Goal: Task Accomplishment & Management: Use online tool/utility

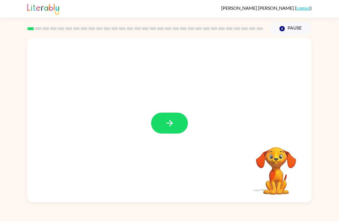
click at [166, 120] on icon "button" at bounding box center [169, 123] width 10 height 10
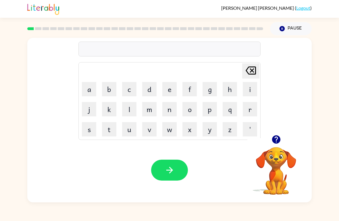
click at [111, 92] on button "b" at bounding box center [109, 89] width 14 height 14
click at [193, 110] on button "o" at bounding box center [189, 109] width 14 height 14
click at [246, 105] on button "r" at bounding box center [249, 109] width 14 height 14
click at [153, 90] on button "d" at bounding box center [149, 89] width 14 height 14
click at [170, 86] on button "e" at bounding box center [169, 89] width 14 height 14
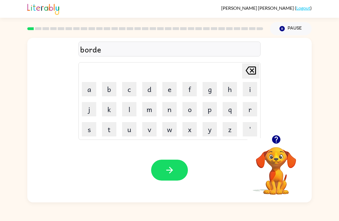
click at [248, 111] on button "r" at bounding box center [249, 109] width 14 height 14
click at [174, 171] on icon "button" at bounding box center [169, 170] width 10 height 10
click at [249, 112] on button "r" at bounding box center [249, 109] width 14 height 14
click at [88, 88] on button "a" at bounding box center [89, 89] width 14 height 14
click at [130, 130] on button "u" at bounding box center [129, 129] width 14 height 14
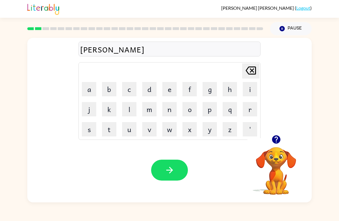
click at [167, 114] on button "n" at bounding box center [169, 109] width 14 height 14
click at [151, 92] on button "d" at bounding box center [149, 89] width 14 height 14
click at [173, 172] on icon "button" at bounding box center [169, 170] width 10 height 10
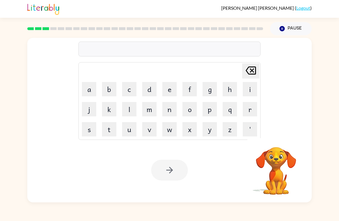
click at [153, 105] on button "m" at bounding box center [149, 109] width 14 height 14
click at [90, 90] on button "a" at bounding box center [89, 89] width 14 height 14
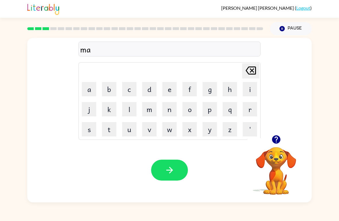
click at [91, 131] on button "s" at bounding box center [89, 129] width 14 height 14
click at [231, 86] on button "h" at bounding box center [229, 89] width 14 height 14
click at [253, 92] on button "i" at bounding box center [249, 89] width 14 height 14
click at [172, 115] on button "n" at bounding box center [169, 109] width 14 height 14
click at [176, 170] on button "button" at bounding box center [169, 170] width 37 height 21
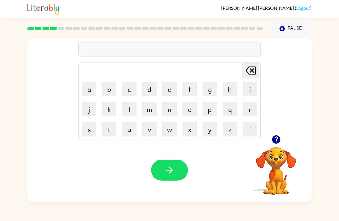
click at [114, 130] on button "t" at bounding box center [109, 129] width 14 height 14
click at [251, 108] on button "r" at bounding box center [249, 109] width 14 height 14
click at [94, 88] on button "a" at bounding box center [89, 89] width 14 height 14
click at [247, 93] on button "i" at bounding box center [249, 89] width 14 height 14
click at [171, 110] on button "n" at bounding box center [169, 109] width 14 height 14
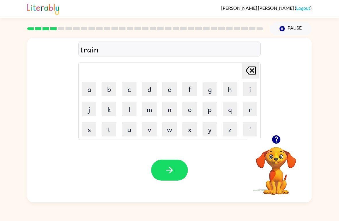
click at [175, 170] on button "button" at bounding box center [169, 170] width 37 height 21
click at [151, 88] on button "d" at bounding box center [149, 89] width 14 height 14
click at [175, 86] on button "e" at bounding box center [169, 89] width 14 height 14
click at [189, 88] on button "f" at bounding box center [189, 89] width 14 height 14
click at [167, 91] on button "e" at bounding box center [169, 89] width 14 height 14
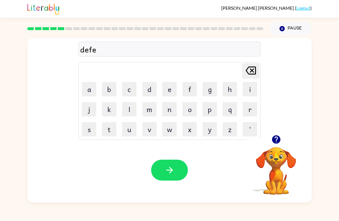
click at [171, 116] on button "n" at bounding box center [169, 109] width 14 height 14
click at [91, 128] on button "s" at bounding box center [89, 129] width 14 height 14
click at [253, 92] on button "i" at bounding box center [249, 89] width 14 height 14
click at [189, 89] on button "f" at bounding box center [189, 89] width 14 height 14
click at [170, 170] on icon "button" at bounding box center [169, 170] width 7 height 7
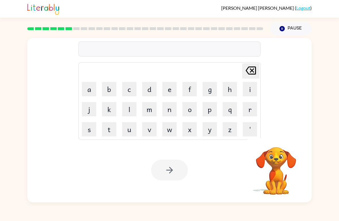
click at [148, 126] on button "v" at bounding box center [149, 129] width 14 height 14
click at [92, 84] on button "a" at bounding box center [89, 89] width 14 height 14
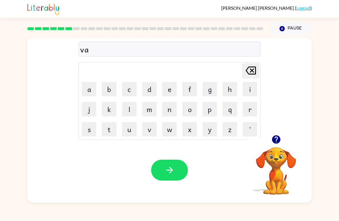
click at [245, 90] on button "i" at bounding box center [249, 89] width 14 height 14
click at [134, 88] on button "c" at bounding box center [129, 89] width 14 height 14
click at [94, 86] on button "a" at bounding box center [89, 89] width 14 height 14
click at [130, 88] on button "c" at bounding box center [129, 89] width 14 height 14
click at [192, 109] on button "o" at bounding box center [189, 109] width 14 height 14
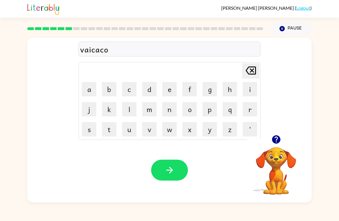
click at [165, 112] on button "n" at bounding box center [169, 109] width 14 height 14
click at [168, 171] on icon "button" at bounding box center [169, 170] width 10 height 10
click at [209, 113] on button "p" at bounding box center [209, 109] width 14 height 14
click at [193, 112] on button "o" at bounding box center [189, 109] width 14 height 14
click at [106, 134] on button "t" at bounding box center [109, 129] width 14 height 14
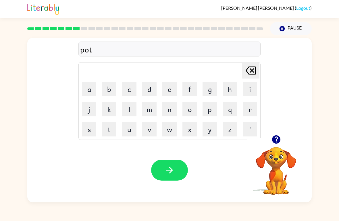
click at [191, 108] on button "o" at bounding box center [189, 109] width 14 height 14
click at [131, 109] on button "l" at bounding box center [129, 109] width 14 height 14
click at [178, 173] on button "button" at bounding box center [169, 170] width 37 height 21
click at [151, 108] on button "m" at bounding box center [149, 109] width 14 height 14
click at [252, 89] on button "i" at bounding box center [249, 89] width 14 height 14
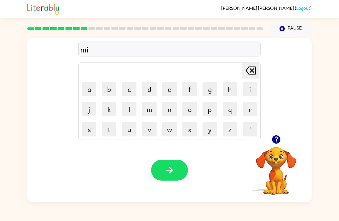
click at [278, 169] on video "Your browser must support playing .mp4 files to use Literably. Please try using…" at bounding box center [275, 166] width 57 height 57
click at [274, 159] on video "Your browser must support playing .mp4 files to use Literably. Please try using…" at bounding box center [275, 166] width 57 height 57
click at [282, 141] on button "button" at bounding box center [276, 139] width 15 height 15
click at [283, 142] on video "Your browser must support playing .mp4 files to use Literably. Please try using…" at bounding box center [275, 166] width 57 height 57
click at [252, 110] on button "r" at bounding box center [249, 109] width 14 height 14
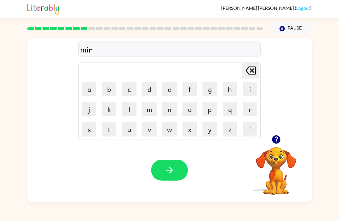
click at [250, 85] on button "i" at bounding box center [249, 89] width 14 height 14
click at [128, 94] on button "c" at bounding box center [129, 89] width 14 height 14
click at [187, 110] on button "o" at bounding box center [189, 109] width 14 height 14
click at [134, 105] on button "l" at bounding box center [129, 109] width 14 height 14
click at [177, 166] on button "button" at bounding box center [169, 170] width 37 height 21
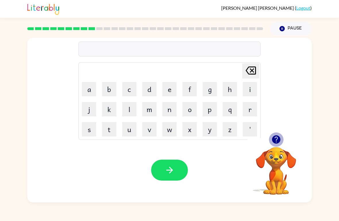
click at [277, 136] on icon "button" at bounding box center [276, 140] width 10 height 10
click at [151, 111] on button "m" at bounding box center [149, 109] width 14 height 14
click at [249, 91] on button "i" at bounding box center [249, 89] width 14 height 14
click at [281, 143] on button "button" at bounding box center [276, 139] width 15 height 15
click at [150, 90] on button "d" at bounding box center [149, 89] width 14 height 14
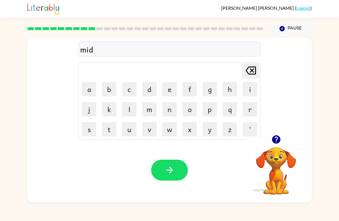
click at [152, 110] on button "m" at bounding box center [149, 109] width 14 height 14
click at [188, 110] on button "o" at bounding box center [189, 109] width 14 height 14
click at [249, 108] on button "r" at bounding box center [249, 109] width 14 height 14
click at [171, 111] on button "n" at bounding box center [169, 109] width 14 height 14
click at [250, 91] on button "i" at bounding box center [249, 89] width 14 height 14
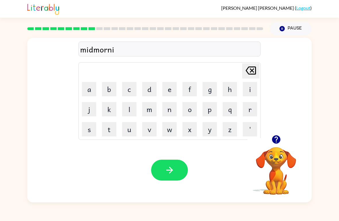
click at [205, 92] on button "g" at bounding box center [209, 89] width 14 height 14
click at [179, 168] on button "button" at bounding box center [169, 170] width 37 height 21
click at [151, 91] on button "d" at bounding box center [149, 89] width 14 height 14
click at [251, 91] on button "i" at bounding box center [249, 89] width 14 height 14
click at [90, 132] on button "s" at bounding box center [89, 129] width 14 height 14
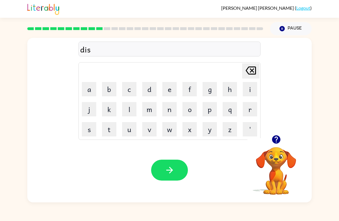
click at [108, 131] on button "t" at bounding box center [109, 129] width 14 height 14
click at [250, 112] on button "r" at bounding box center [249, 109] width 14 height 14
click at [191, 107] on button "o" at bounding box center [189, 109] width 14 height 14
click at [93, 132] on button "s" at bounding box center [89, 129] width 14 height 14
click at [113, 130] on button "t" at bounding box center [109, 129] width 14 height 14
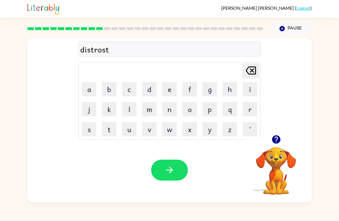
click at [169, 171] on icon "button" at bounding box center [169, 170] width 10 height 10
click at [248, 111] on button "r" at bounding box center [249, 109] width 14 height 14
click at [193, 107] on button "o" at bounding box center [189, 109] width 14 height 14
click at [129, 132] on button "u" at bounding box center [129, 129] width 14 height 14
click at [150, 91] on button "d" at bounding box center [149, 89] width 14 height 14
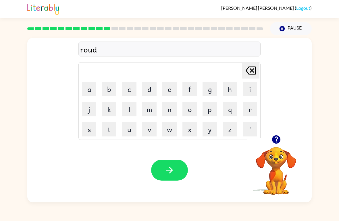
click at [171, 174] on icon "button" at bounding box center [169, 170] width 10 height 10
click at [130, 130] on button "u" at bounding box center [129, 129] width 14 height 14
click at [209, 115] on button "p" at bounding box center [209, 109] width 14 height 14
click at [211, 92] on button "g" at bounding box center [209, 89] width 14 height 14
click at [251, 110] on button "r" at bounding box center [249, 109] width 14 height 14
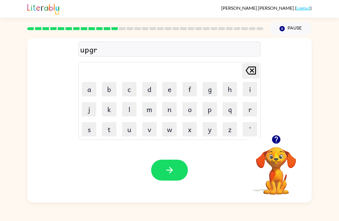
click at [89, 88] on button "a" at bounding box center [89, 89] width 14 height 14
click at [152, 89] on button "d" at bounding box center [149, 89] width 14 height 14
click at [172, 90] on button "e" at bounding box center [169, 89] width 14 height 14
click at [173, 176] on button "button" at bounding box center [169, 170] width 37 height 21
click at [151, 108] on button "m" at bounding box center [149, 109] width 14 height 14
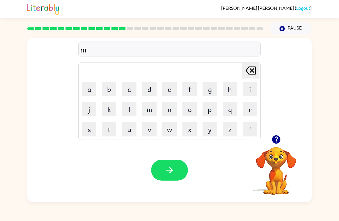
click at [90, 87] on button "a" at bounding box center [89, 89] width 14 height 14
click at [149, 91] on button "d" at bounding box center [149, 89] width 14 height 14
click at [173, 110] on button "n" at bounding box center [169, 109] width 14 height 14
click at [171, 87] on button "e" at bounding box center [169, 89] width 14 height 14
click at [88, 131] on button "s" at bounding box center [89, 129] width 14 height 14
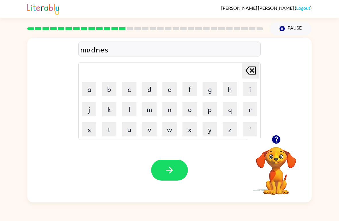
click at [158, 168] on button "button" at bounding box center [169, 170] width 37 height 21
click at [278, 144] on icon "button" at bounding box center [276, 140] width 10 height 10
click at [114, 91] on button "b" at bounding box center [109, 89] width 14 height 14
click at [190, 110] on button "o" at bounding box center [189, 109] width 14 height 14
click at [172, 111] on button "n" at bounding box center [169, 109] width 14 height 14
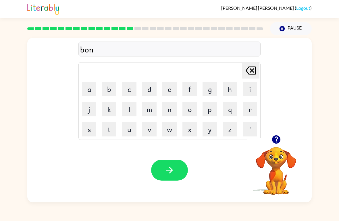
click at [175, 92] on button "e" at bounding box center [169, 89] width 14 height 14
click at [91, 133] on button "s" at bounding box center [89, 129] width 14 height 14
click at [161, 171] on button "button" at bounding box center [169, 170] width 37 height 21
click at [88, 130] on button "s" at bounding box center [89, 129] width 14 height 14
click at [249, 110] on button "r" at bounding box center [249, 109] width 14 height 14
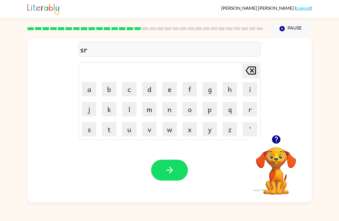
click at [278, 145] on icon "button" at bounding box center [276, 140] width 10 height 10
click at [277, 146] on button "button" at bounding box center [276, 139] width 15 height 15
click at [129, 130] on button "u" at bounding box center [129, 129] width 14 height 14
click at [246, 112] on button "r" at bounding box center [249, 109] width 14 height 14
click at [151, 109] on button "m" at bounding box center [149, 109] width 14 height 14
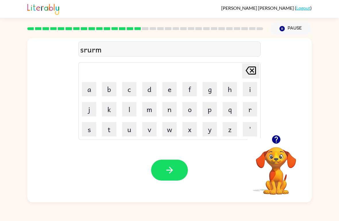
click at [177, 163] on button "button" at bounding box center [169, 170] width 37 height 21
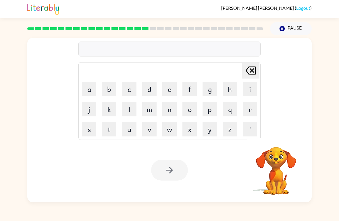
click at [254, 110] on button "r" at bounding box center [249, 109] width 14 height 14
click at [93, 90] on button "a" at bounding box center [89, 89] width 14 height 14
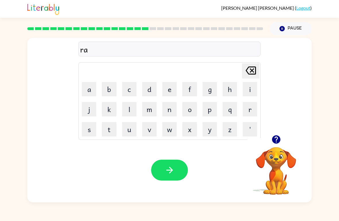
click at [150, 110] on button "m" at bounding box center [149, 109] width 14 height 14
click at [177, 164] on button "button" at bounding box center [169, 170] width 37 height 21
click at [277, 143] on icon "button" at bounding box center [275, 139] width 8 height 8
click at [109, 91] on button "b" at bounding box center [109, 89] width 14 height 14
click at [248, 112] on button "r" at bounding box center [249, 109] width 14 height 14
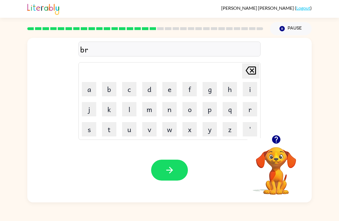
click at [248, 90] on button "i" at bounding box center [249, 89] width 14 height 14
click at [149, 109] on button "m" at bounding box center [149, 109] width 14 height 14
click at [249, 91] on button "i" at bounding box center [249, 89] width 14 height 14
click at [172, 108] on button "n" at bounding box center [169, 109] width 14 height 14
click at [216, 91] on button "g" at bounding box center [209, 89] width 14 height 14
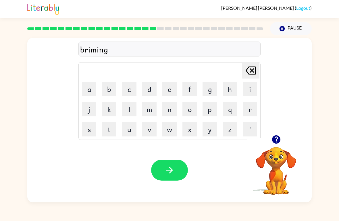
click at [174, 168] on icon "button" at bounding box center [169, 170] width 10 height 10
click at [279, 144] on icon "button" at bounding box center [276, 140] width 10 height 10
click at [250, 109] on button "r" at bounding box center [249, 109] width 14 height 14
click at [251, 91] on button "i" at bounding box center [249, 89] width 14 height 14
click at [88, 128] on button "s" at bounding box center [89, 129] width 14 height 14
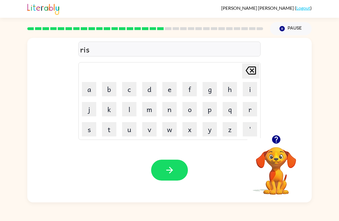
click at [132, 92] on button "c" at bounding box center [129, 89] width 14 height 14
click at [249, 93] on button "i" at bounding box center [249, 89] width 14 height 14
click at [173, 90] on button "e" at bounding box center [169, 89] width 14 height 14
click at [90, 134] on button "s" at bounding box center [89, 129] width 14 height 14
click at [166, 174] on icon "button" at bounding box center [169, 170] width 10 height 10
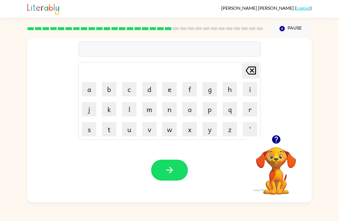
click at [90, 86] on button "a" at bounding box center [89, 89] width 14 height 14
click at [252, 111] on button "r" at bounding box center [249, 109] width 14 height 14
click at [279, 151] on video "Your browser must support playing .mp4 files to use Literably. Please try using…" at bounding box center [275, 166] width 57 height 57
click at [281, 150] on video "Your browser must support playing .mp4 files to use Literably. Please try using…" at bounding box center [275, 166] width 57 height 57
click at [277, 145] on button "button" at bounding box center [276, 139] width 15 height 15
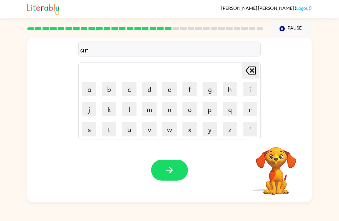
click at [276, 143] on video "Your browser must support playing .mp4 files to use Literably. Please try using…" at bounding box center [275, 166] width 57 height 57
click at [135, 87] on button "c" at bounding box center [129, 89] width 14 height 14
click at [232, 92] on button "h" at bounding box center [229, 89] width 14 height 14
click at [132, 129] on button "u" at bounding box center [129, 129] width 14 height 14
click at [281, 140] on button "button" at bounding box center [276, 139] width 15 height 15
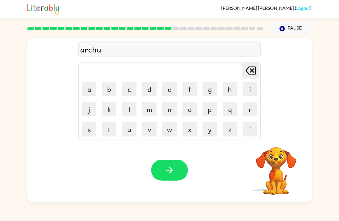
click at [93, 90] on button "a" at bounding box center [89, 89] width 14 height 14
click at [215, 129] on button "y" at bounding box center [209, 129] width 14 height 14
click at [178, 176] on button "button" at bounding box center [169, 170] width 37 height 21
click at [195, 87] on button "f" at bounding box center [189, 89] width 14 height 14
click at [192, 110] on button "o" at bounding box center [189, 109] width 14 height 14
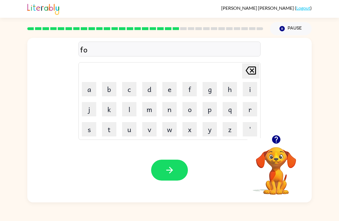
click at [132, 113] on button "l" at bounding box center [129, 109] width 14 height 14
click at [193, 110] on button "o" at bounding box center [189, 109] width 14 height 14
click at [135, 130] on button "u" at bounding box center [129, 129] width 14 height 14
click at [176, 172] on button "button" at bounding box center [169, 170] width 37 height 21
click at [90, 129] on button "s" at bounding box center [89, 129] width 14 height 14
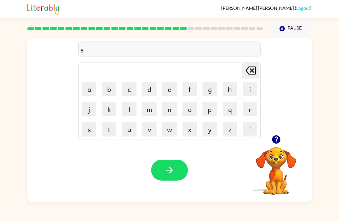
click at [173, 92] on button "e" at bounding box center [169, 89] width 14 height 14
click at [168, 110] on button "n" at bounding box center [169, 109] width 14 height 14
click at [113, 126] on button "t" at bounding box center [109, 129] width 14 height 14
click at [275, 144] on icon "button" at bounding box center [276, 140] width 10 height 10
click at [169, 91] on button "e" at bounding box center [169, 89] width 14 height 14
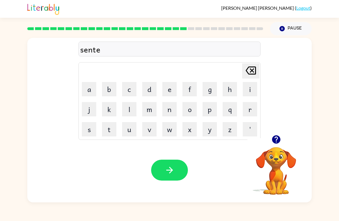
click at [214, 112] on button "p" at bounding box center [209, 109] width 14 height 14
click at [246, 93] on button "i" at bounding box center [249, 89] width 14 height 14
click at [150, 89] on button "d" at bounding box center [149, 89] width 14 height 14
click at [180, 164] on button "button" at bounding box center [169, 170] width 37 height 21
click at [282, 143] on button "button" at bounding box center [276, 139] width 15 height 15
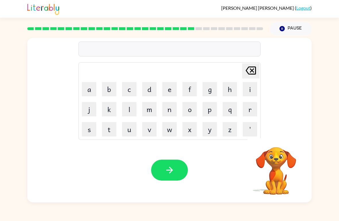
click at [93, 132] on button "s" at bounding box center [89, 129] width 14 height 14
click at [129, 135] on button "u" at bounding box center [129, 129] width 14 height 14
click at [96, 127] on button "s" at bounding box center [89, 129] width 14 height 14
click at [111, 129] on button "t" at bounding box center [109, 129] width 14 height 14
click at [94, 88] on button "a" at bounding box center [89, 89] width 14 height 14
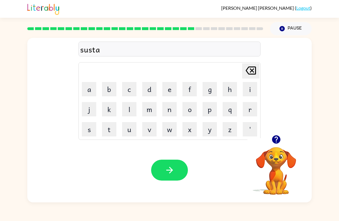
click at [248, 92] on button "i" at bounding box center [249, 89] width 14 height 14
click at [173, 111] on button "n" at bounding box center [169, 109] width 14 height 14
click at [173, 173] on icon "button" at bounding box center [169, 170] width 10 height 10
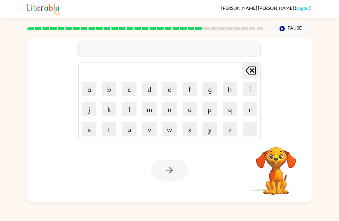
click at [192, 91] on button "f" at bounding box center [189, 89] width 14 height 14
click at [192, 108] on button "o" at bounding box center [189, 109] width 14 height 14
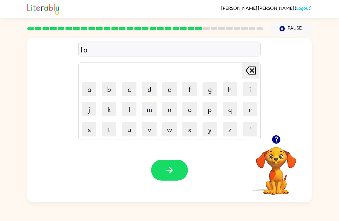
click at [136, 129] on button "u" at bounding box center [129, 129] width 14 height 14
click at [170, 93] on button "e" at bounding box center [169, 89] width 14 height 14
click at [252, 112] on button "r" at bounding box center [249, 109] width 14 height 14
click at [149, 90] on button "d" at bounding box center [149, 89] width 14 height 14
click at [175, 175] on button "button" at bounding box center [169, 170] width 37 height 21
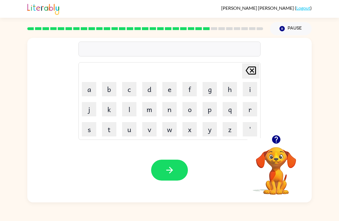
click at [280, 142] on icon "button" at bounding box center [276, 140] width 10 height 10
click at [252, 112] on button "r" at bounding box center [249, 109] width 14 height 14
click at [248, 90] on button "i" at bounding box center [249, 89] width 14 height 14
click at [135, 108] on button "l" at bounding box center [129, 109] width 14 height 14
click at [96, 88] on button "a" at bounding box center [89, 89] width 14 height 14
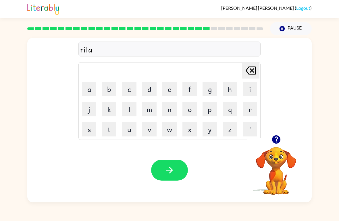
click at [153, 87] on button "d" at bounding box center [149, 89] width 14 height 14
click at [167, 91] on button "e" at bounding box center [169, 89] width 14 height 14
click at [150, 88] on button "d" at bounding box center [149, 89] width 14 height 14
click at [171, 171] on icon "button" at bounding box center [169, 170] width 10 height 10
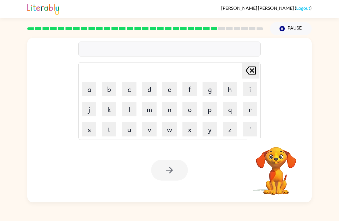
click at [338, 24] on div "[PERSON_NAME] ( Logout ) Pause Pause [PERSON_NAME] last character input a b c d…" at bounding box center [169, 110] width 339 height 221
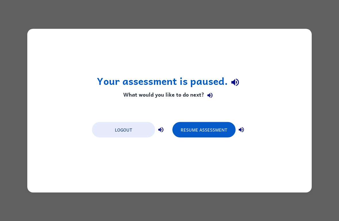
click at [215, 130] on button "Resume Assessment" at bounding box center [203, 129] width 63 height 15
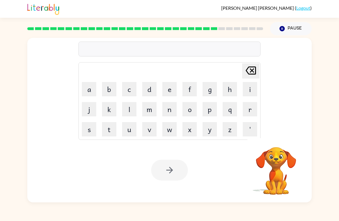
click at [209, 94] on button "g" at bounding box center [209, 89] width 14 height 14
click at [192, 108] on button "o" at bounding box center [189, 109] width 14 height 14
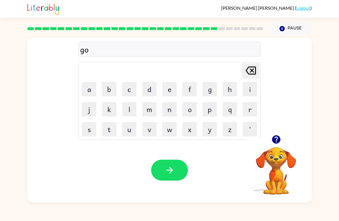
click at [112, 89] on button "b" at bounding box center [109, 89] width 14 height 14
click at [134, 106] on button "l" at bounding box center [129, 109] width 14 height 14
click at [170, 93] on button "e" at bounding box center [169, 89] width 14 height 14
click at [174, 112] on button "n" at bounding box center [169, 109] width 14 height 14
click at [172, 174] on icon "button" at bounding box center [169, 170] width 10 height 10
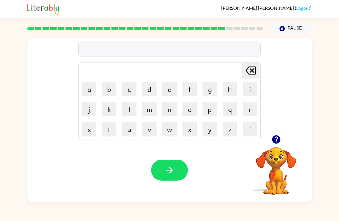
click at [129, 108] on button "l" at bounding box center [129, 109] width 14 height 14
click at [191, 109] on button "o" at bounding box center [189, 109] width 14 height 14
click at [151, 112] on button "m" at bounding box center [149, 109] width 14 height 14
click at [151, 111] on button "m" at bounding box center [149, 109] width 14 height 14
click at [252, 71] on icon at bounding box center [250, 71] width 10 height 8
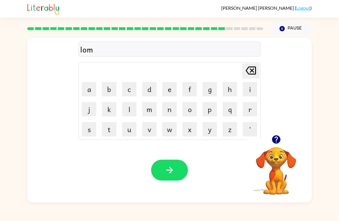
click at [168, 89] on button "e" at bounding box center [169, 89] width 14 height 14
click at [274, 140] on icon "button" at bounding box center [275, 139] width 8 height 8
click at [247, 111] on button "r" at bounding box center [249, 109] width 14 height 14
click at [92, 113] on button "j" at bounding box center [89, 109] width 14 height 14
click at [88, 84] on button "a" at bounding box center [89, 89] width 14 height 14
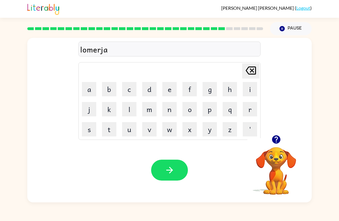
click at [132, 90] on button "c" at bounding box center [129, 89] width 14 height 14
click at [108, 113] on button "k" at bounding box center [109, 109] width 14 height 14
click at [174, 170] on icon "button" at bounding box center [169, 170] width 10 height 10
click at [275, 143] on icon "button" at bounding box center [275, 139] width 8 height 8
click at [208, 112] on button "p" at bounding box center [209, 109] width 14 height 14
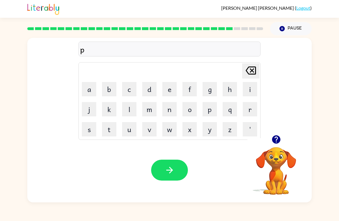
click at [247, 95] on button "i" at bounding box center [249, 89] width 14 height 14
click at [253, 109] on button "r" at bounding box center [249, 109] width 14 height 14
click at [91, 126] on button "s" at bounding box center [89, 129] width 14 height 14
click at [172, 165] on button "button" at bounding box center [169, 170] width 37 height 21
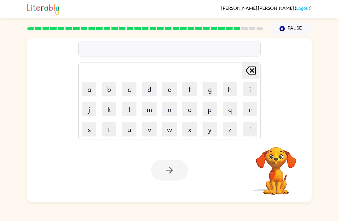
click at [0, 44] on div "[PERSON_NAME] last character input a b c d e f g h i j k l m n o p q r s t u v …" at bounding box center [169, 118] width 339 height 167
click at [108, 127] on button "t" at bounding box center [109, 129] width 14 height 14
click at [269, 146] on div at bounding box center [275, 139] width 57 height 15
click at [275, 143] on icon "button" at bounding box center [275, 139] width 8 height 8
click at [232, 90] on button "h" at bounding box center [229, 89] width 14 height 14
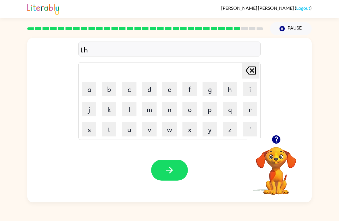
click at [246, 92] on button "i" at bounding box center [249, 89] width 14 height 14
click at [169, 112] on button "n" at bounding box center [169, 109] width 14 height 14
click at [172, 170] on icon "button" at bounding box center [169, 170] width 7 height 7
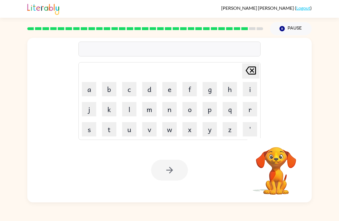
click at [88, 132] on button "s" at bounding box center [89, 129] width 14 height 14
click at [248, 90] on button "i" at bounding box center [249, 89] width 14 height 14
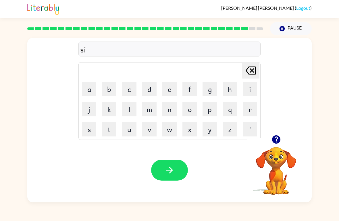
click at [131, 110] on button "l" at bounding box center [129, 109] width 14 height 14
click at [277, 139] on icon "button" at bounding box center [275, 139] width 8 height 8
click at [112, 90] on button "b" at bounding box center [109, 89] width 14 height 14
click at [248, 112] on button "r" at bounding box center [249, 109] width 14 height 14
click at [277, 143] on icon "button" at bounding box center [275, 139] width 8 height 8
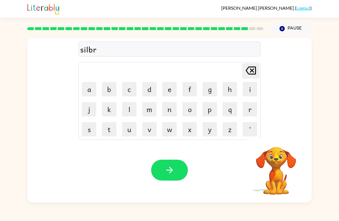
click at [172, 131] on button "w" at bounding box center [169, 129] width 14 height 14
click at [88, 93] on button "a" at bounding box center [89, 89] width 14 height 14
click at [248, 113] on button "r" at bounding box center [249, 109] width 14 height 14
click at [172, 168] on icon "button" at bounding box center [169, 170] width 10 height 10
click at [129, 129] on button "u" at bounding box center [129, 129] width 14 height 14
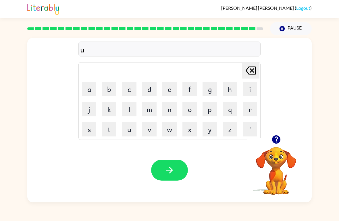
click at [172, 110] on button "n" at bounding box center [169, 109] width 14 height 14
click at [93, 91] on button "a" at bounding box center [89, 89] width 14 height 14
click at [191, 92] on button "f" at bounding box center [189, 89] width 14 height 14
click at [249, 108] on button "r" at bounding box center [249, 109] width 14 height 14
click at [89, 90] on button "a" at bounding box center [89, 89] width 14 height 14
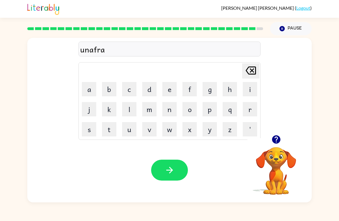
click at [153, 88] on button "d" at bounding box center [149, 89] width 14 height 14
click at [176, 86] on button "e" at bounding box center [169, 89] width 14 height 14
click at [173, 169] on icon "button" at bounding box center [169, 170] width 10 height 10
